Goal: Task Accomplishment & Management: Manage account settings

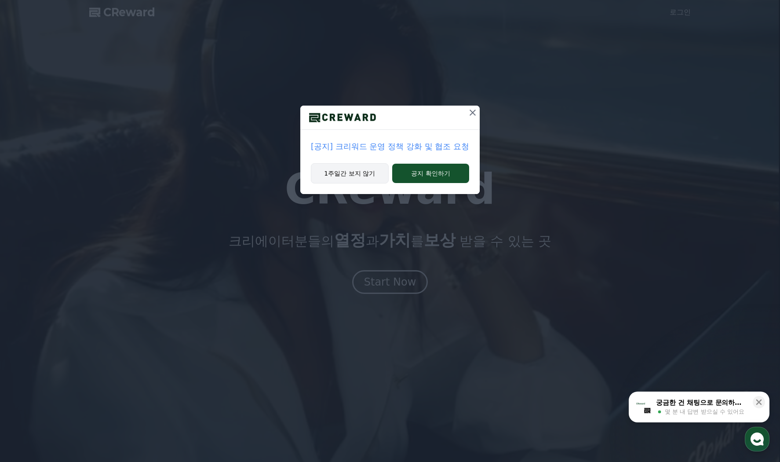
click at [347, 170] on button "1주일간 보지 않기" at bounding box center [350, 173] width 78 height 20
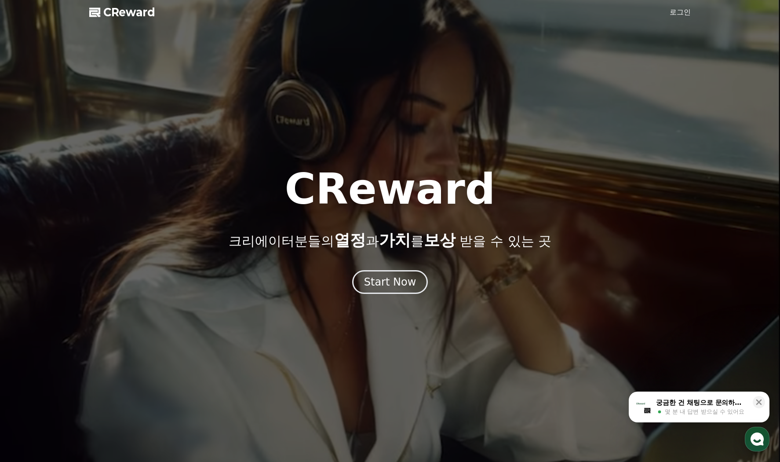
click at [668, 11] on div at bounding box center [390, 231] width 780 height 462
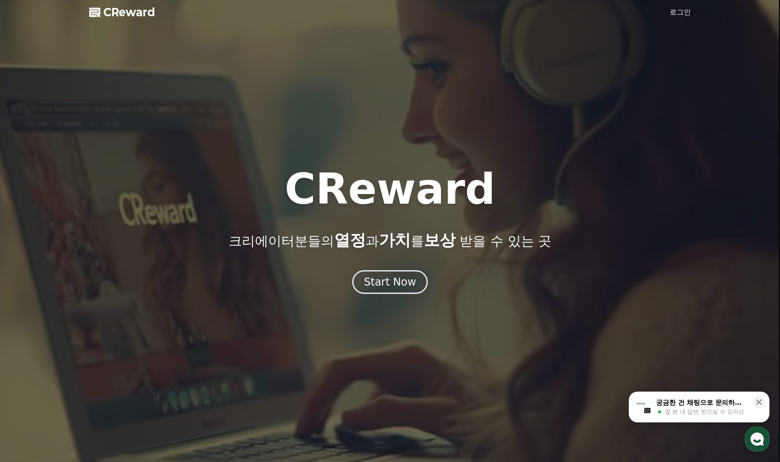
click at [671, 11] on link "로그인" at bounding box center [680, 12] width 21 height 11
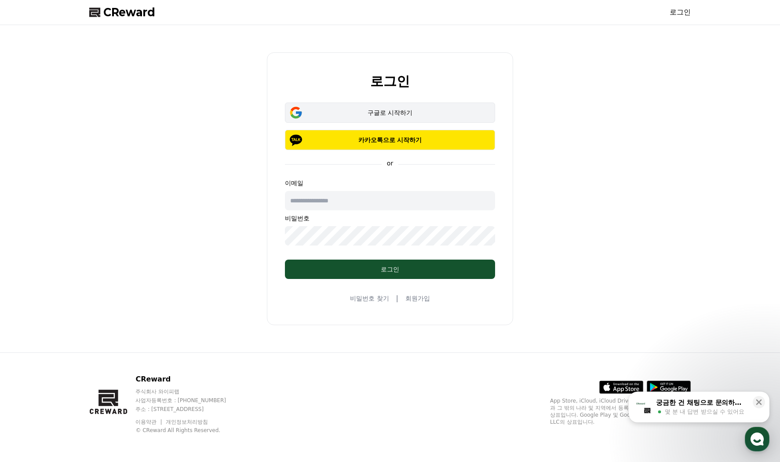
click at [391, 110] on div "구글로 시작하기" at bounding box center [390, 112] width 185 height 9
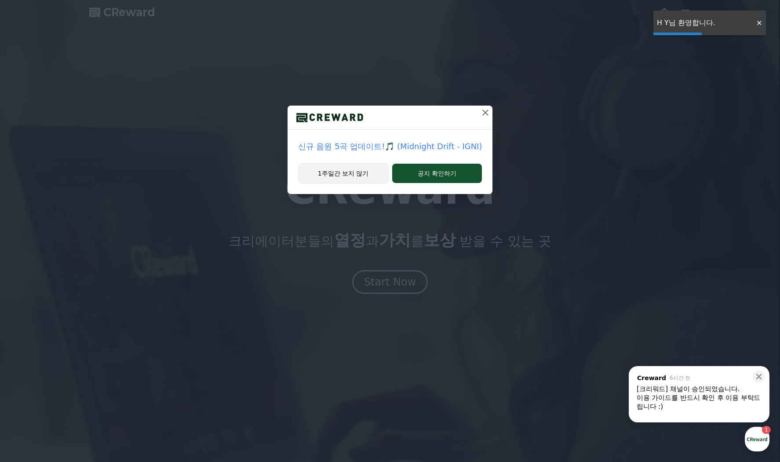
click at [364, 173] on button "1주일간 보지 않기" at bounding box center [343, 173] width 91 height 20
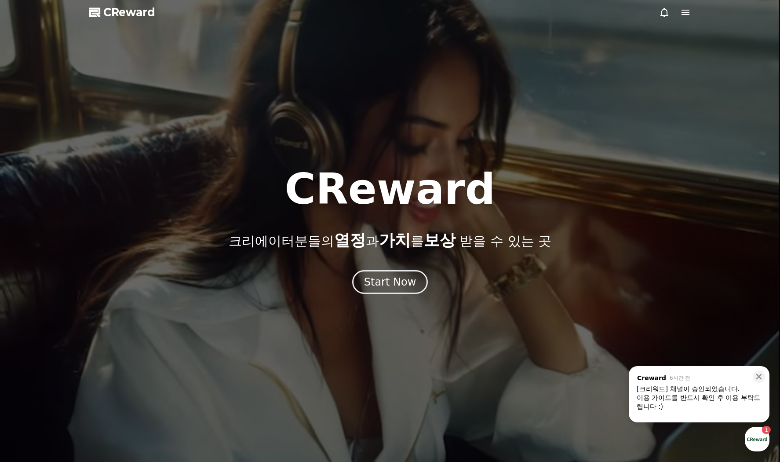
click at [685, 12] on icon at bounding box center [686, 12] width 8 height 5
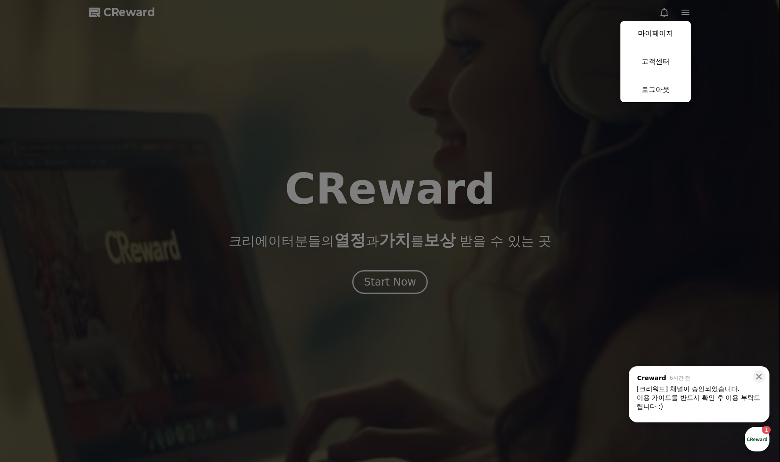
click at [673, 394] on div "이용 가이드를 반드시 확인 후 이용 부탁드립니다 :)" at bounding box center [699, 402] width 125 height 18
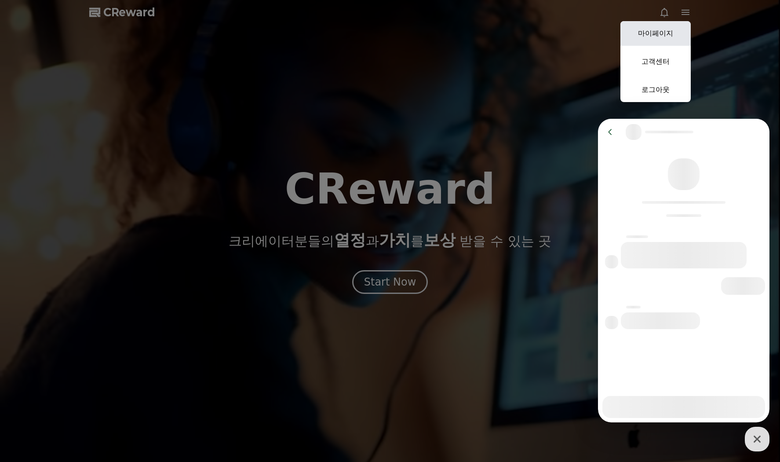
click at [659, 38] on link "마이페이지" at bounding box center [655, 33] width 70 height 25
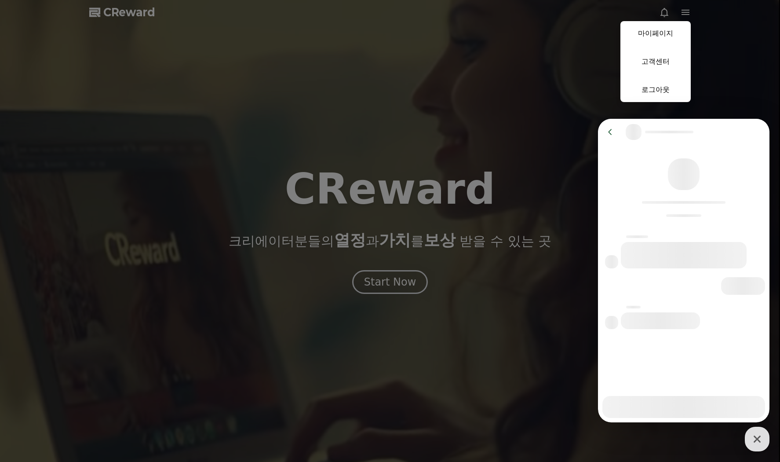
select select "**********"
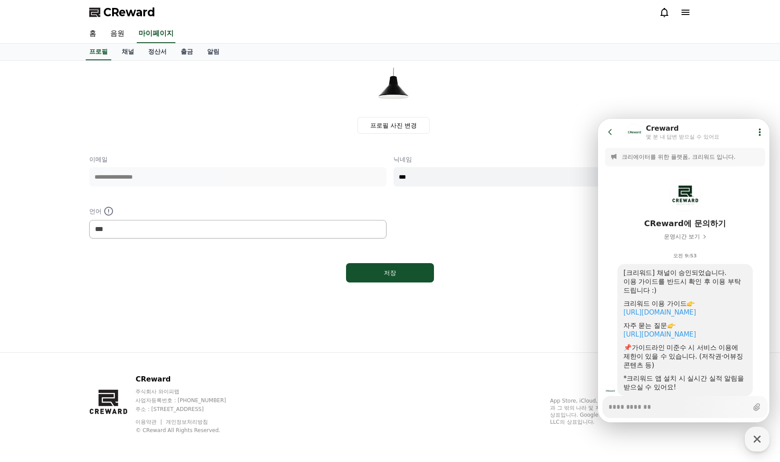
scroll to position [27, 0]
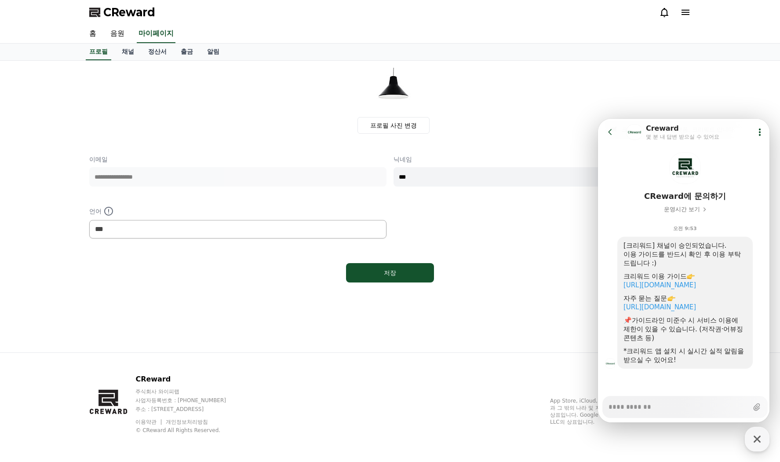
click at [452, 217] on div "**********" at bounding box center [390, 197] width 602 height 84
click at [123, 51] on link "채널" at bounding box center [128, 52] width 26 height 17
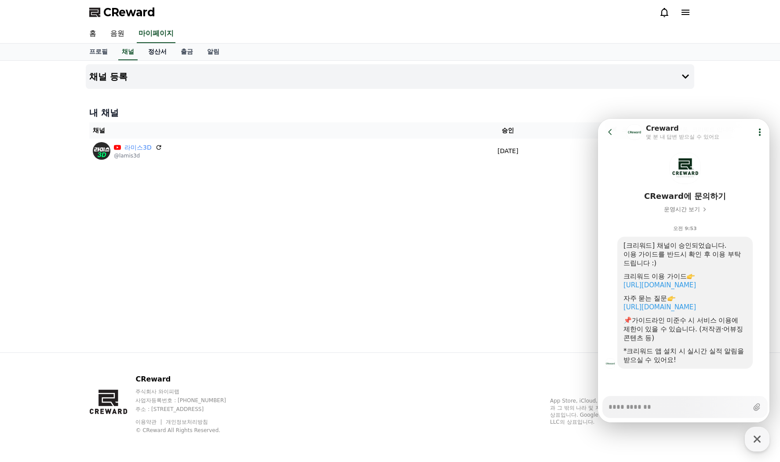
click at [153, 51] on link "정산서" at bounding box center [157, 52] width 33 height 17
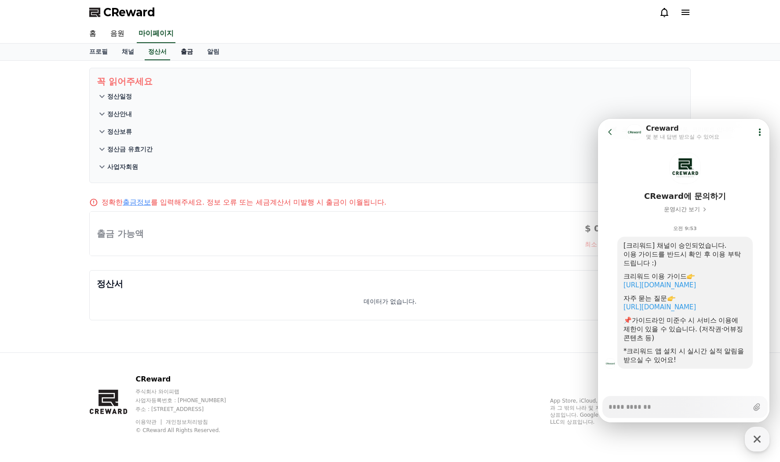
click at [186, 54] on link "출금" at bounding box center [187, 52] width 26 height 17
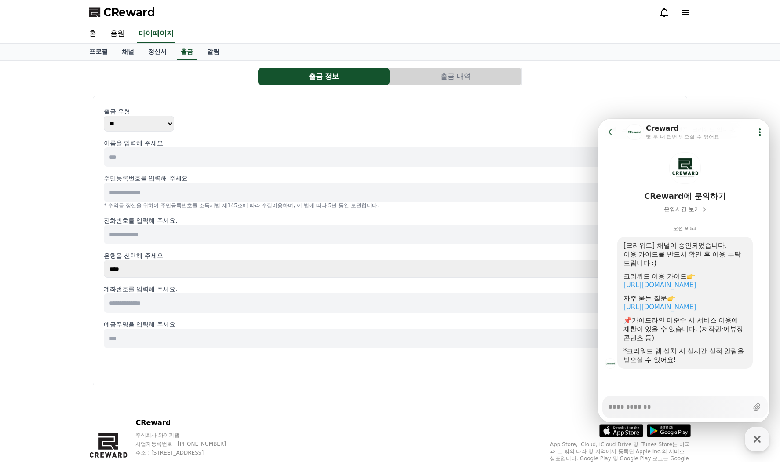
click at [228, 112] on p "출금 유형" at bounding box center [390, 111] width 573 height 9
click at [151, 120] on select "** ***" at bounding box center [139, 124] width 70 height 16
drag, startPoint x: 151, startPoint y: 120, endPoint x: 159, endPoint y: 117, distance: 8.9
click at [151, 120] on select "** ***" at bounding box center [139, 124] width 70 height 16
click at [213, 115] on p "출금 유형" at bounding box center [390, 111] width 573 height 9
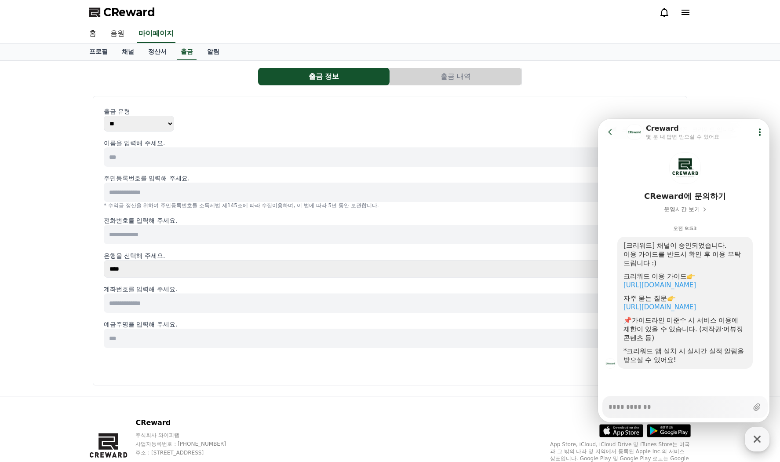
click at [753, 436] on icon "button" at bounding box center [757, 439] width 16 height 16
type textarea "*"
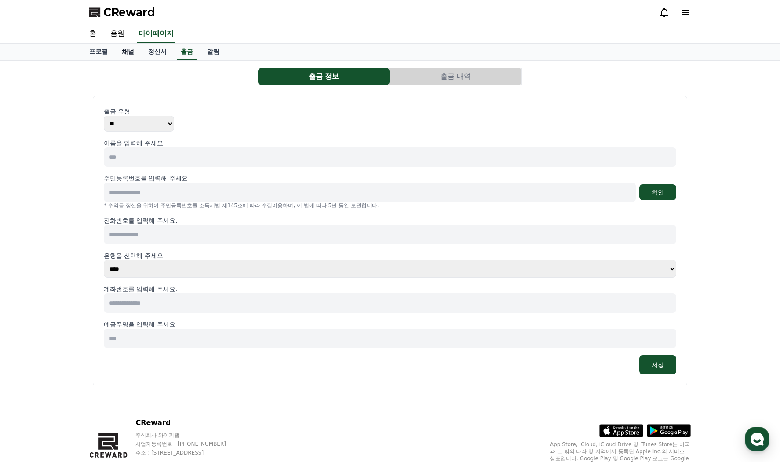
click at [133, 51] on link "채널" at bounding box center [128, 52] width 26 height 17
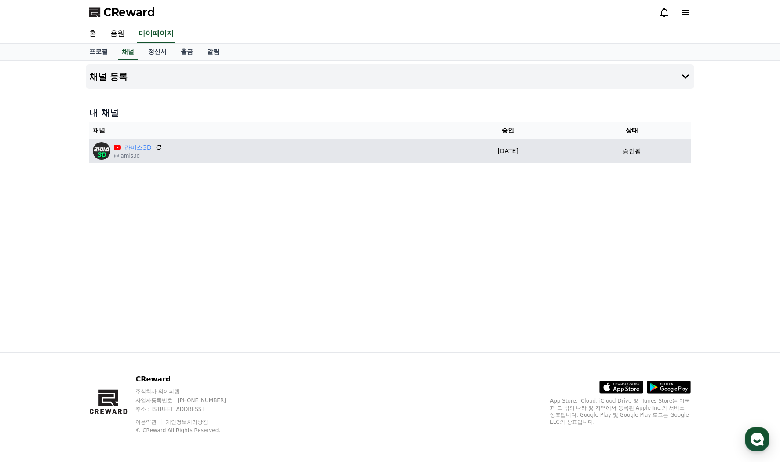
click at [206, 152] on div "라미스3D @lamis3d" at bounding box center [266, 151] width 347 height 18
click at [131, 153] on p "@lamis3d" at bounding box center [138, 155] width 48 height 7
click at [138, 148] on link "라미스3D" at bounding box center [137, 147] width 27 height 9
